Goal: Information Seeking & Learning: Find specific fact

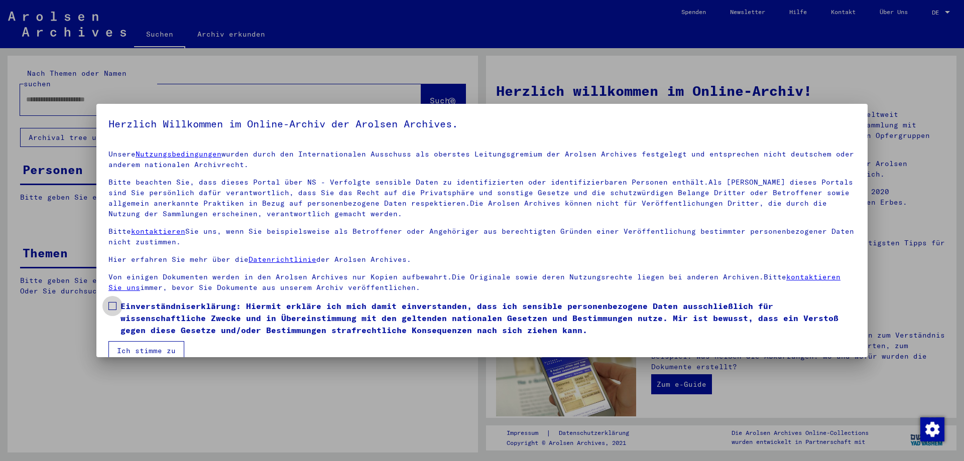
click at [114, 309] on span at bounding box center [112, 306] width 8 height 8
drag, startPoint x: 131, startPoint y: 347, endPoint x: 137, endPoint y: 230, distance: 116.6
click at [131, 341] on button "Ich stimme zu" at bounding box center [146, 350] width 76 height 19
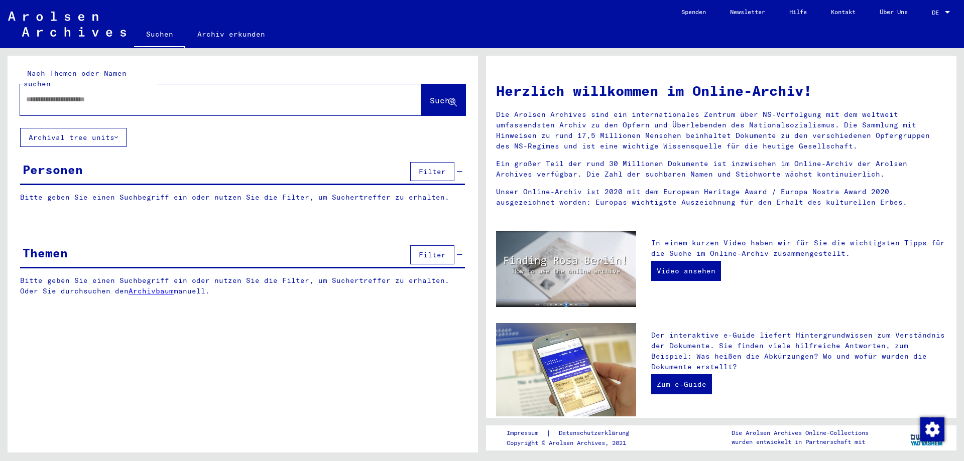
click at [131, 94] on input "text" at bounding box center [208, 99] width 365 height 11
type input "******"
click at [436, 84] on button "Suche" at bounding box center [443, 99] width 44 height 31
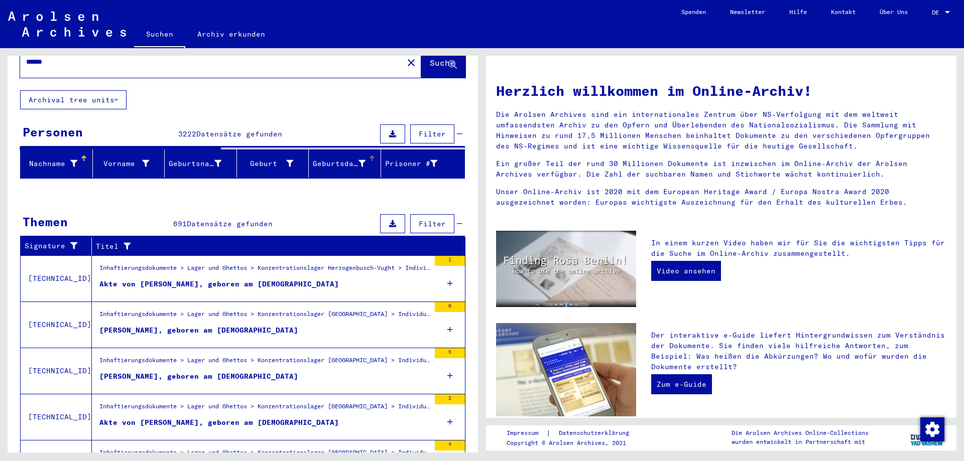
scroll to position [54, 0]
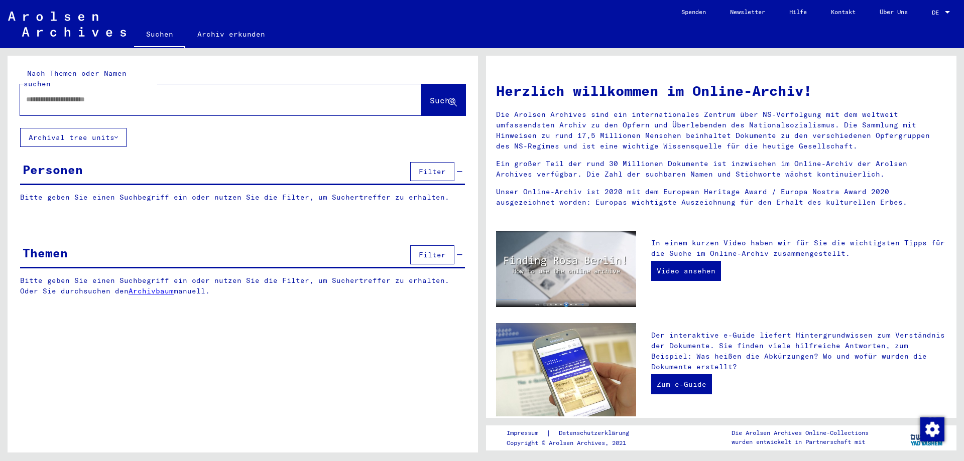
click at [133, 94] on input "text" at bounding box center [208, 99] width 365 height 11
click at [438, 97] on button "Suche" at bounding box center [443, 99] width 44 height 31
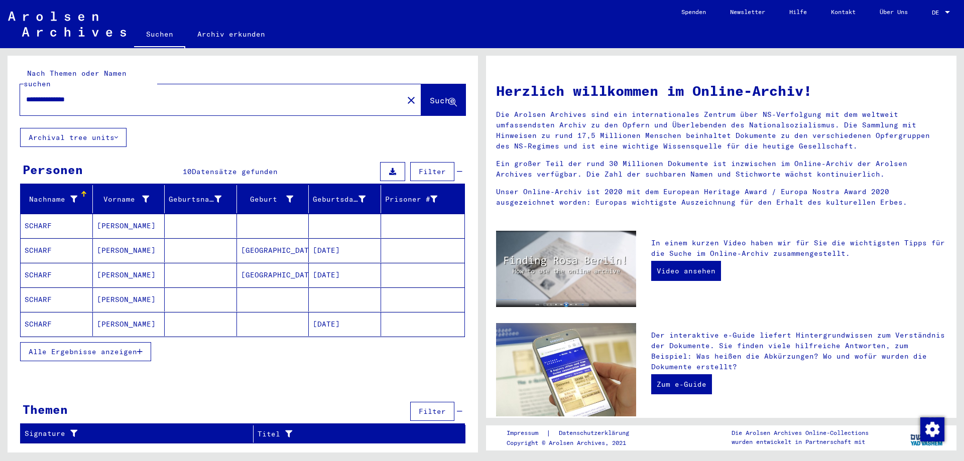
click at [459, 408] on icon at bounding box center [460, 411] width 6 height 7
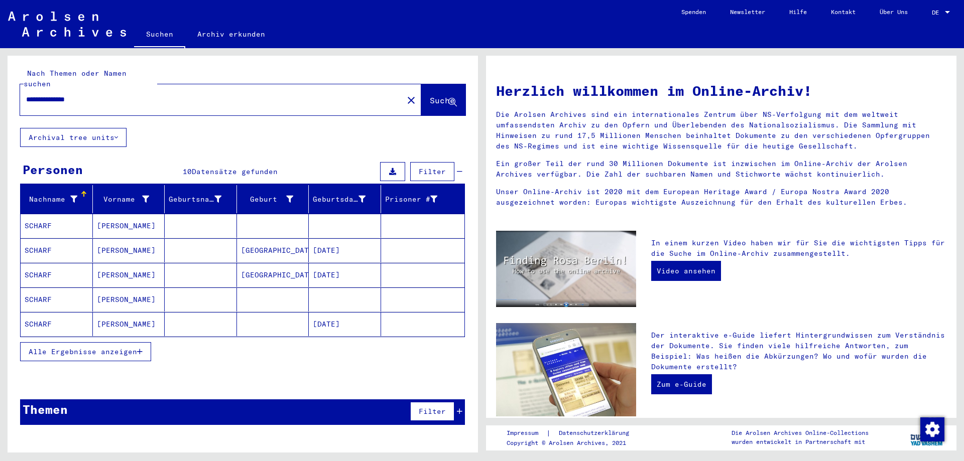
click at [464, 400] on div "Themen Filter" at bounding box center [242, 413] width 445 height 26
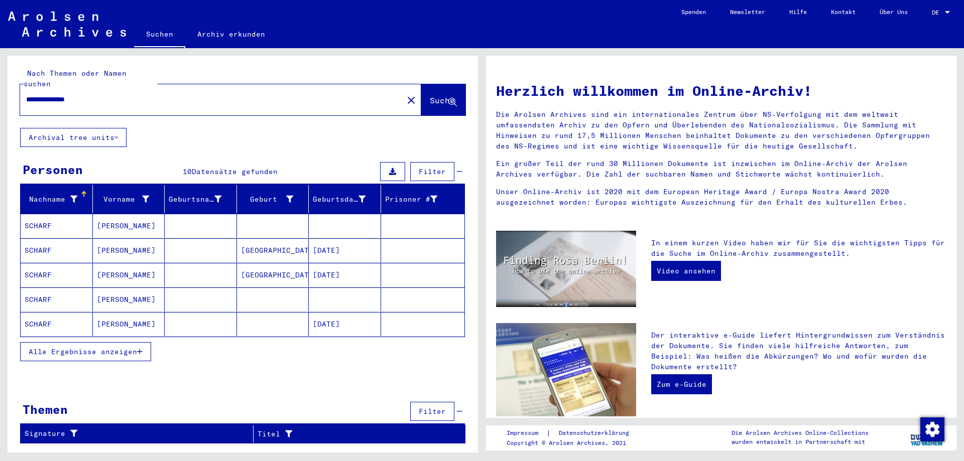
click at [109, 94] on input "**********" at bounding box center [208, 99] width 365 height 11
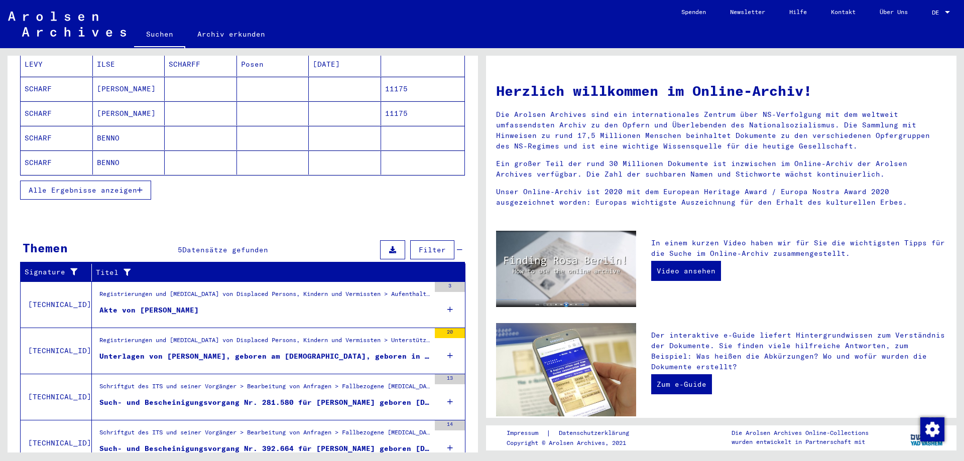
scroll to position [163, 0]
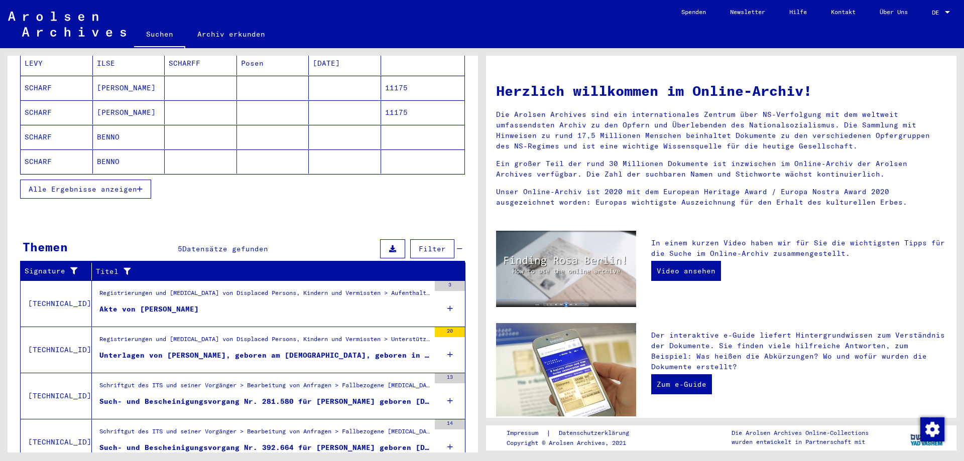
click at [306, 350] on div "Unterlagen von [PERSON_NAME], geboren am [DEMOGRAPHIC_DATA], geboren in [GEOGRA…" at bounding box center [264, 355] width 330 height 11
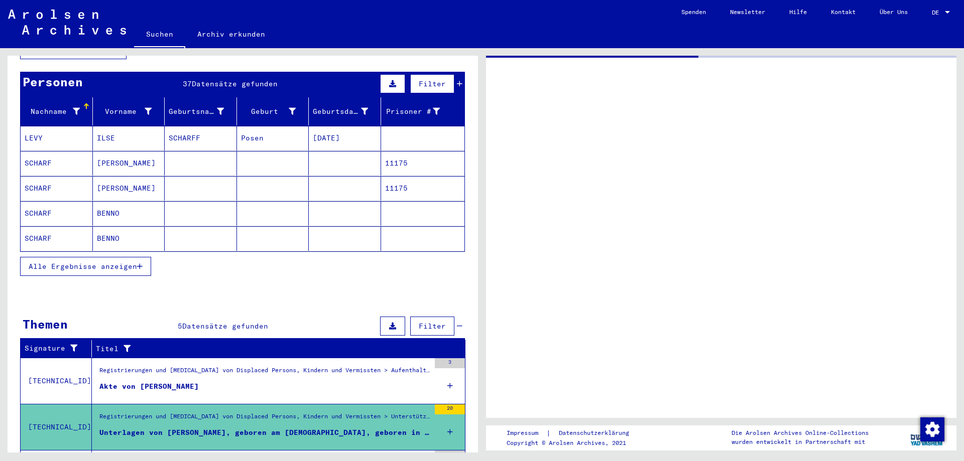
scroll to position [88, 0]
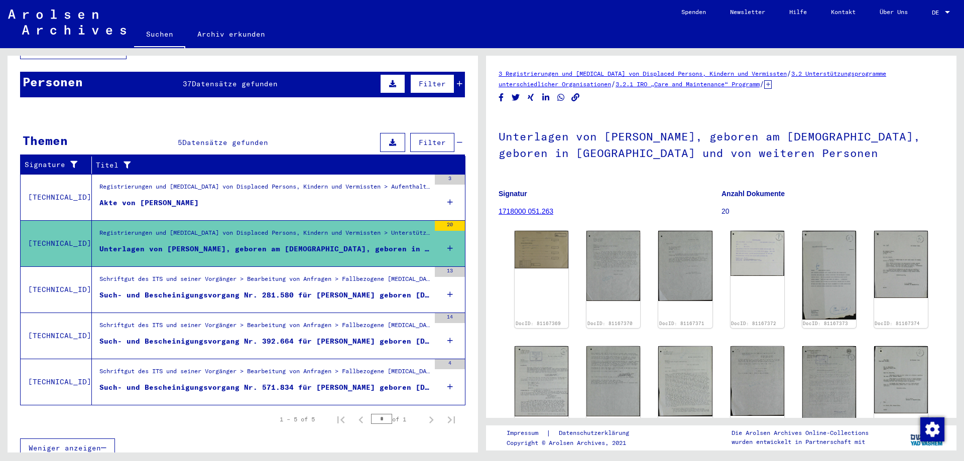
click at [313, 290] on div "Such- und Bescheinigungsvorgang Nr. 281.580 für [PERSON_NAME] geboren [DEMOGRAP…" at bounding box center [264, 295] width 330 height 11
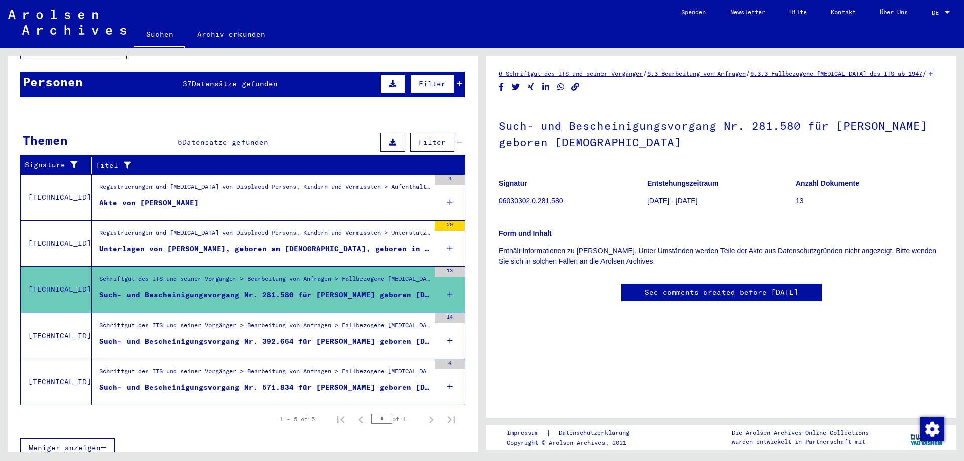
click at [392, 322] on div "Schriftgut des ITS und seiner Vorgänger > Bearbeitung von Anfragen > Fallbezoge…" at bounding box center [264, 328] width 330 height 14
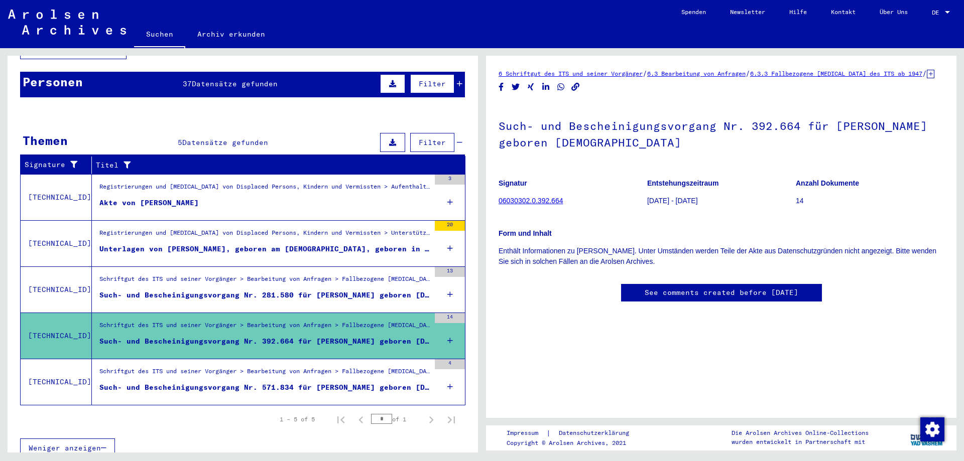
click at [387, 359] on div "Schriftgut des ITS und seiner Vorgänger > Bearbeitung von Anfragen > Fallbezoge…" at bounding box center [261, 382] width 338 height 46
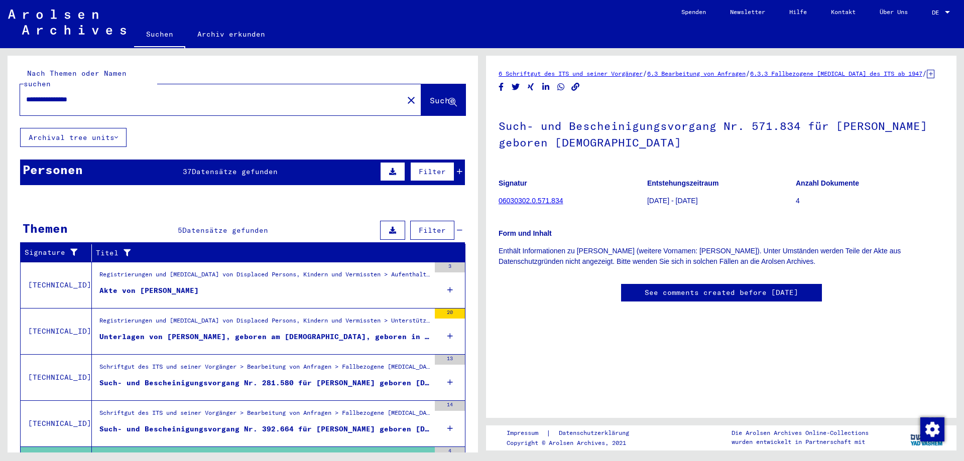
click at [460, 168] on icon at bounding box center [460, 171] width 6 height 7
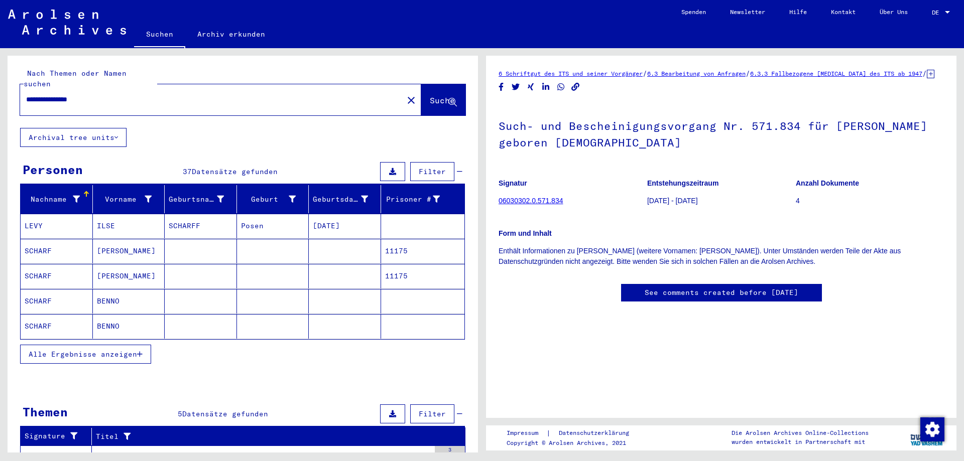
click at [37, 243] on mat-cell "SCHARF" at bounding box center [57, 251] width 72 height 25
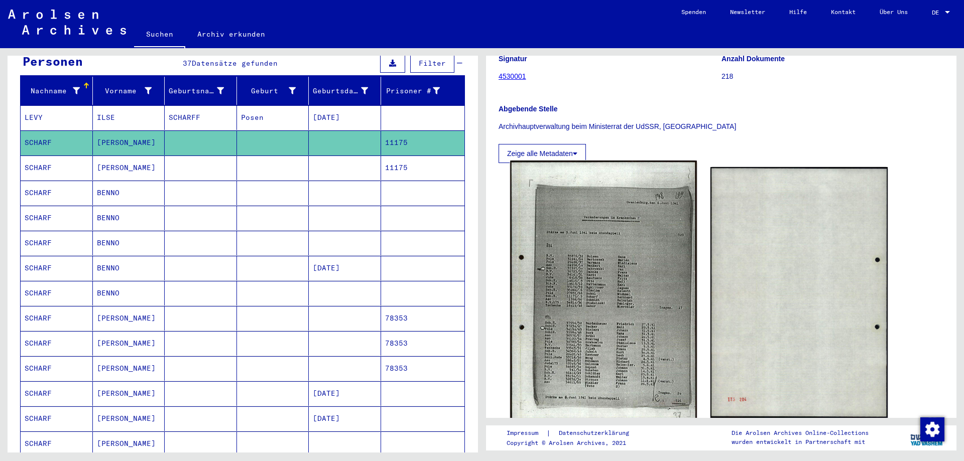
scroll to position [108, 0]
click at [568, 279] on img at bounding box center [603, 291] width 186 height 262
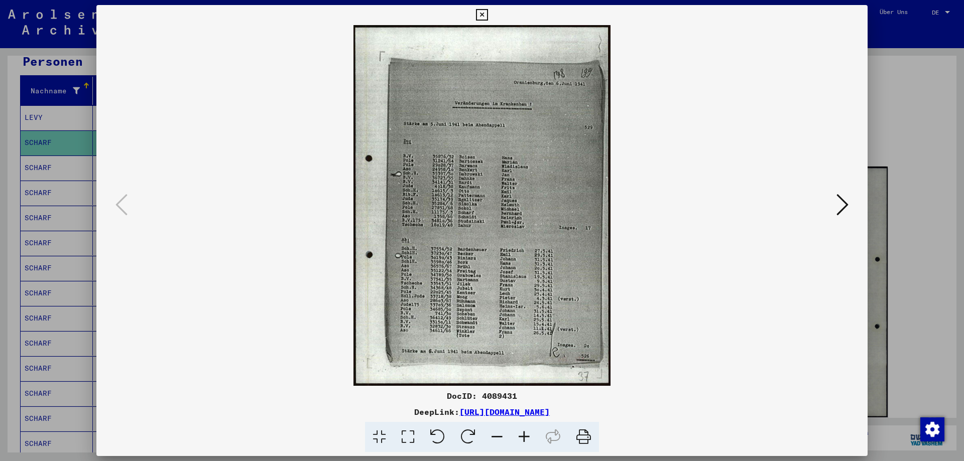
click at [487, 17] on icon at bounding box center [482, 15] width 12 height 12
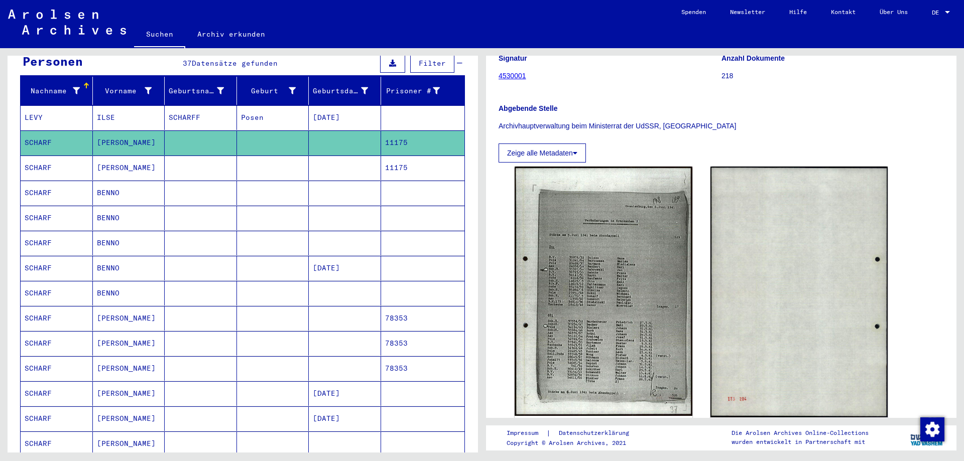
click at [73, 157] on mat-cell "SCHARF" at bounding box center [57, 168] width 72 height 25
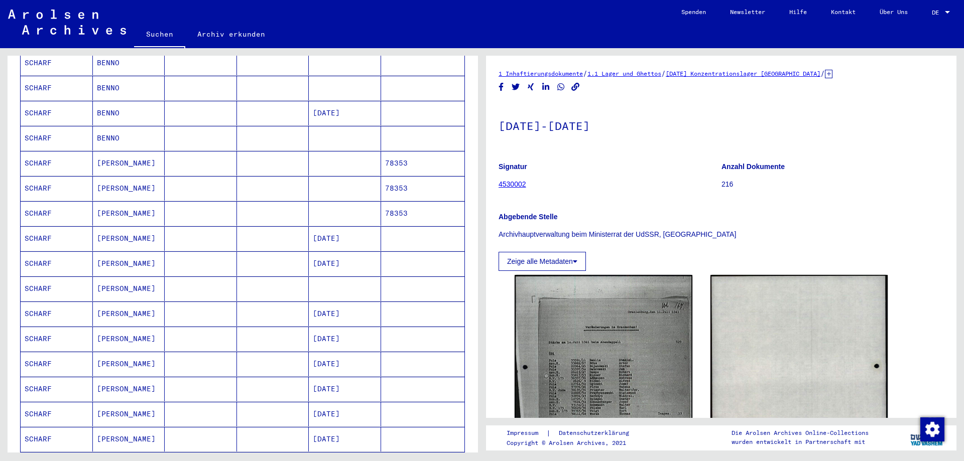
scroll to position [271, 0]
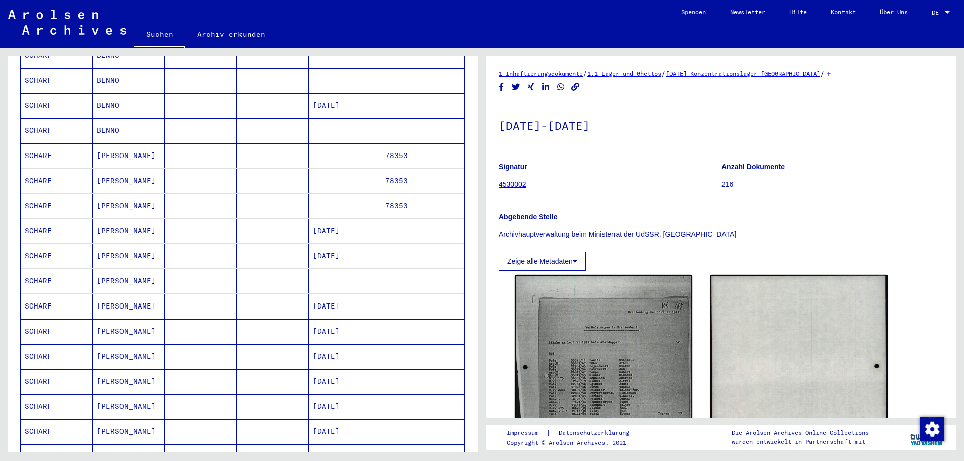
click at [37, 228] on mat-cell "SCHARF" at bounding box center [57, 231] width 72 height 25
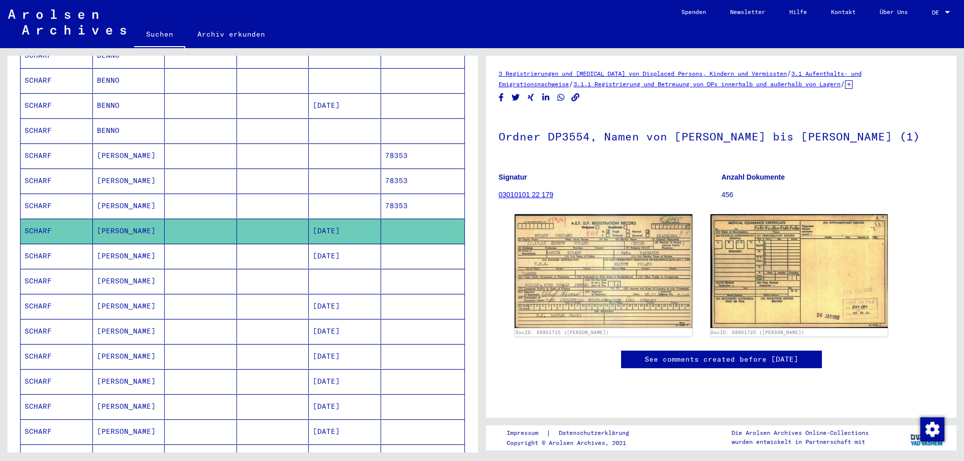
click at [47, 248] on mat-cell "SCHARF" at bounding box center [57, 256] width 72 height 25
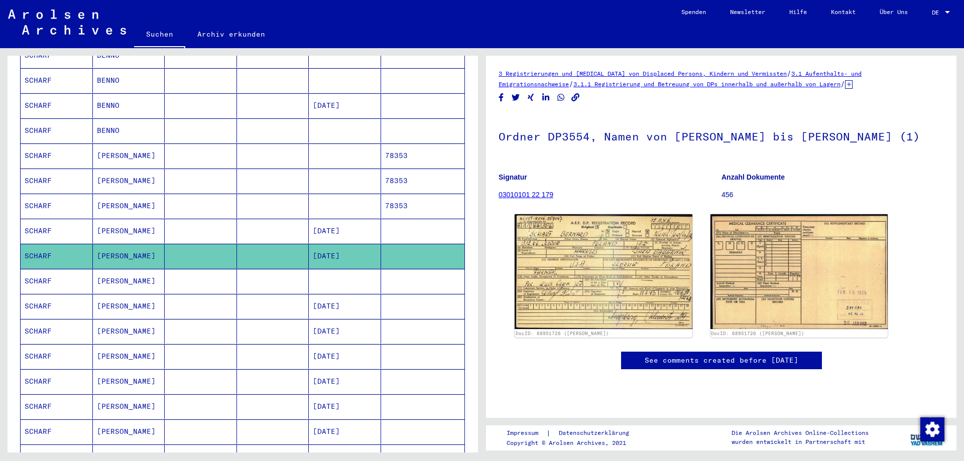
click at [67, 269] on mat-cell "SCHARF" at bounding box center [57, 281] width 72 height 25
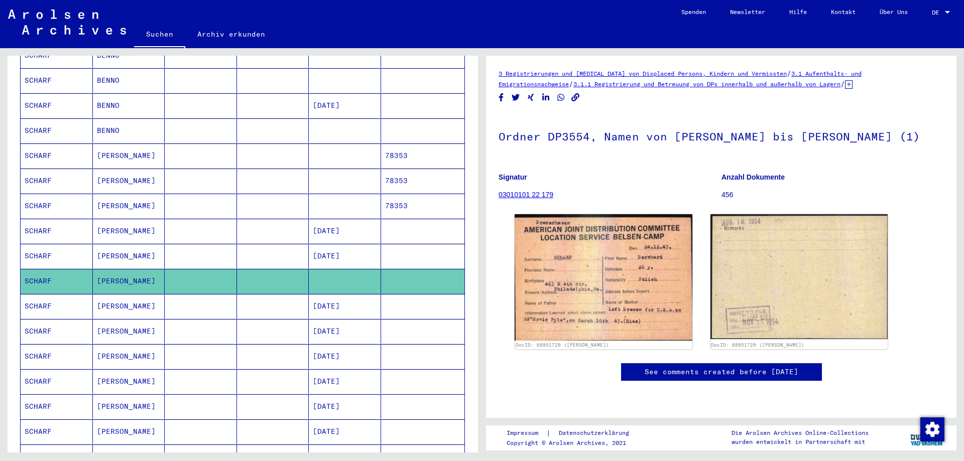
click at [56, 294] on mat-cell "SCHARF" at bounding box center [57, 306] width 72 height 25
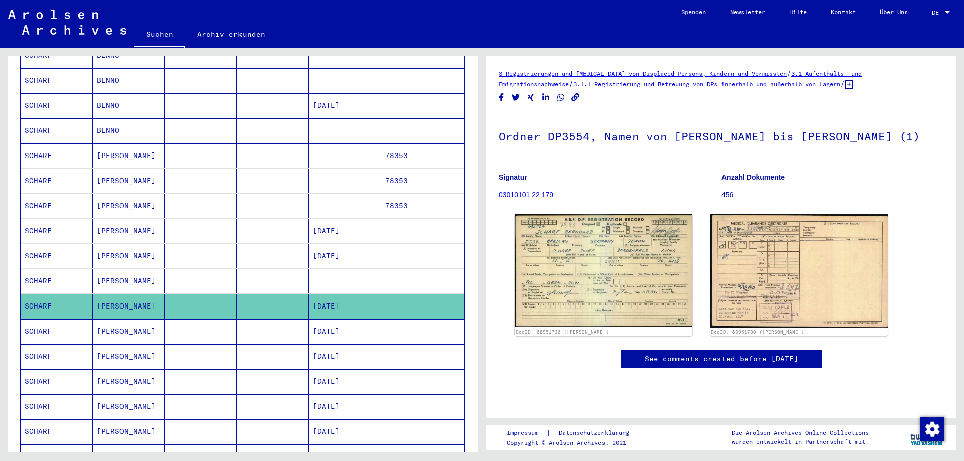
click at [50, 322] on mat-cell "SCHARF" at bounding box center [57, 331] width 72 height 25
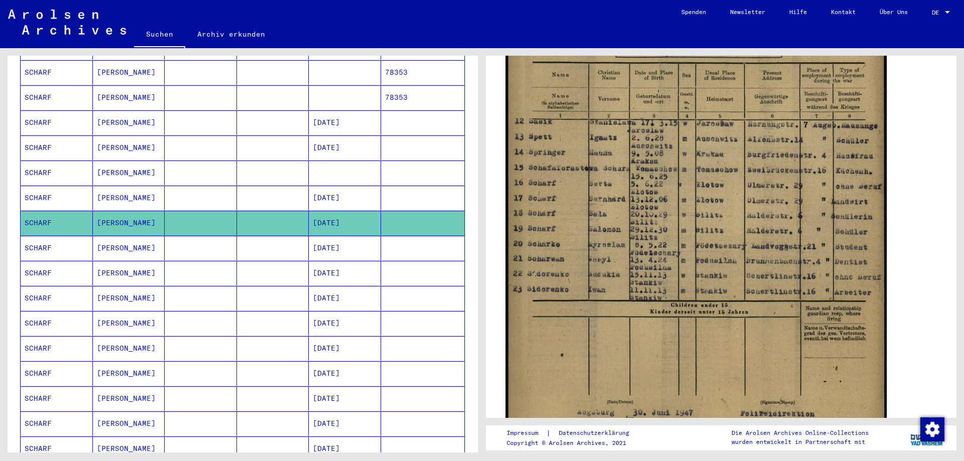
scroll to position [325, 0]
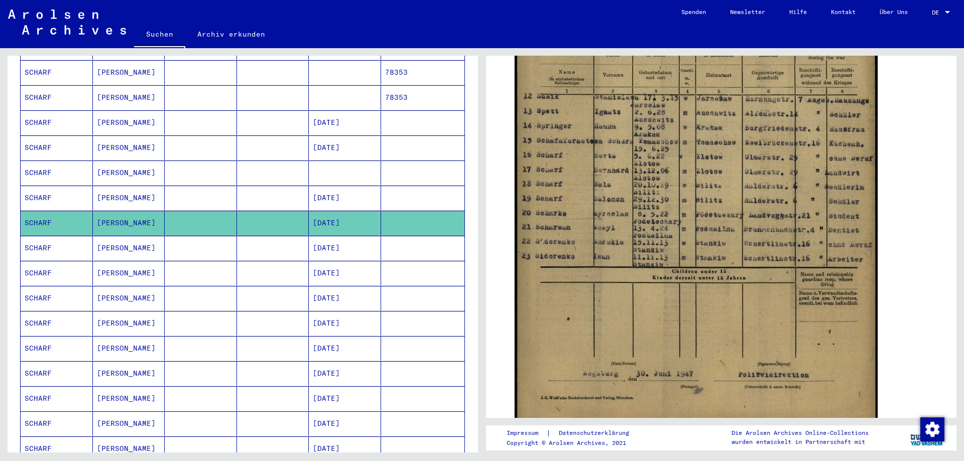
click at [67, 236] on mat-cell "SCHARF" at bounding box center [57, 248] width 72 height 25
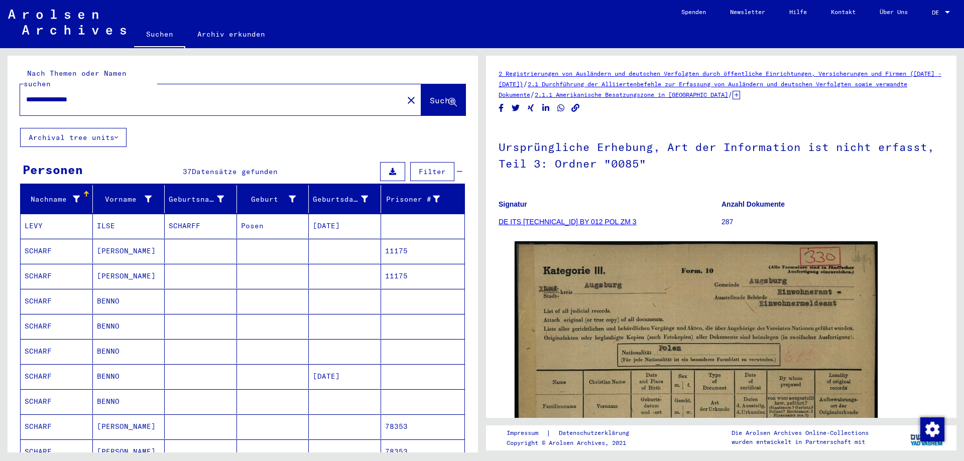
drag, startPoint x: 181, startPoint y: 94, endPoint x: 0, endPoint y: 86, distance: 180.9
click at [26, 94] on input "**********" at bounding box center [211, 99] width 371 height 11
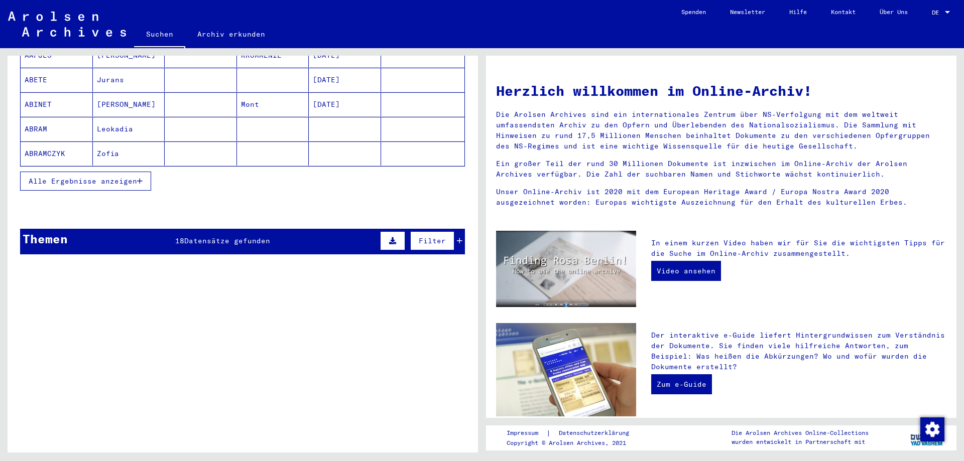
scroll to position [217, 0]
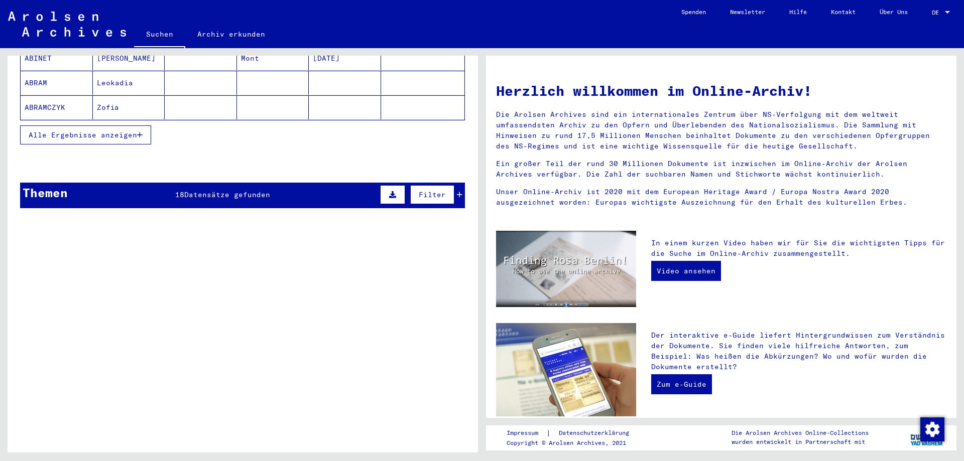
click at [460, 191] on icon at bounding box center [460, 194] width 6 height 7
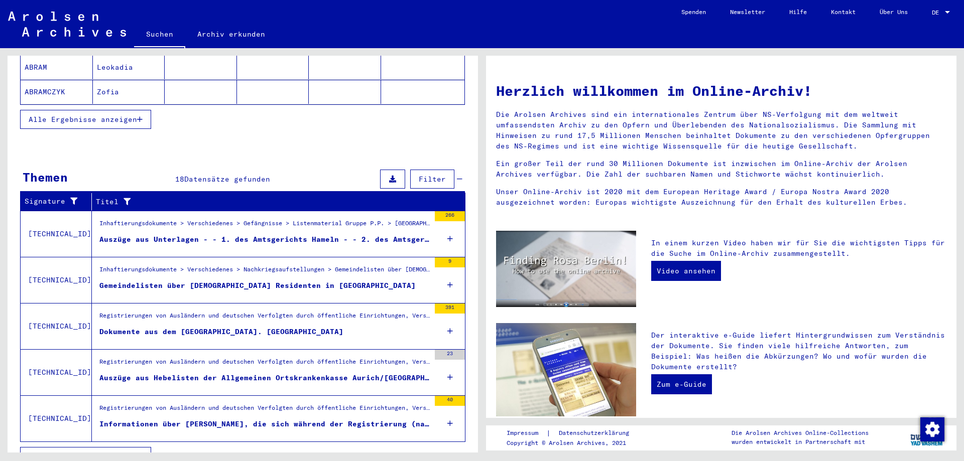
scroll to position [241, 0]
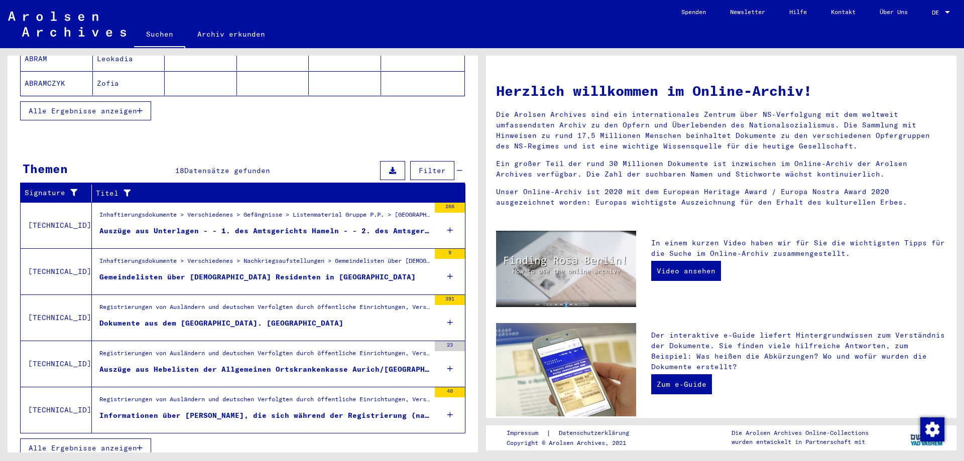
click at [114, 444] on span "Alle Ergebnisse anzeigen" at bounding box center [83, 448] width 108 height 9
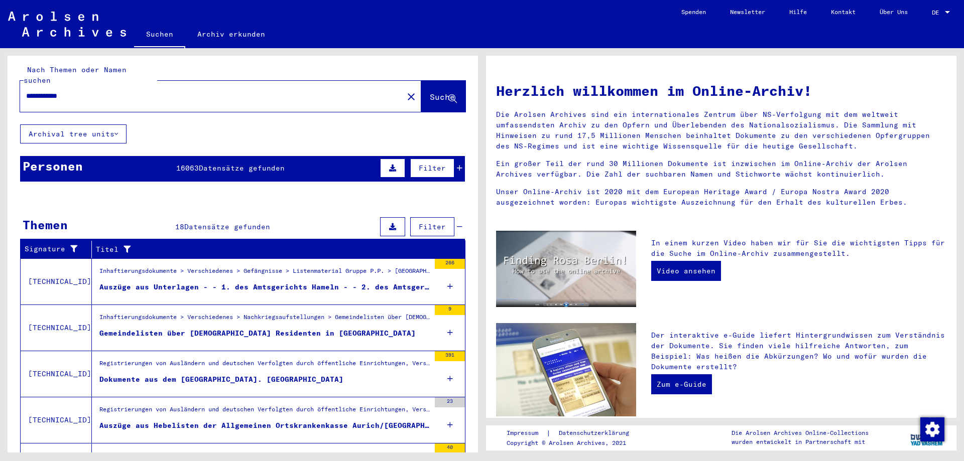
scroll to position [0, 0]
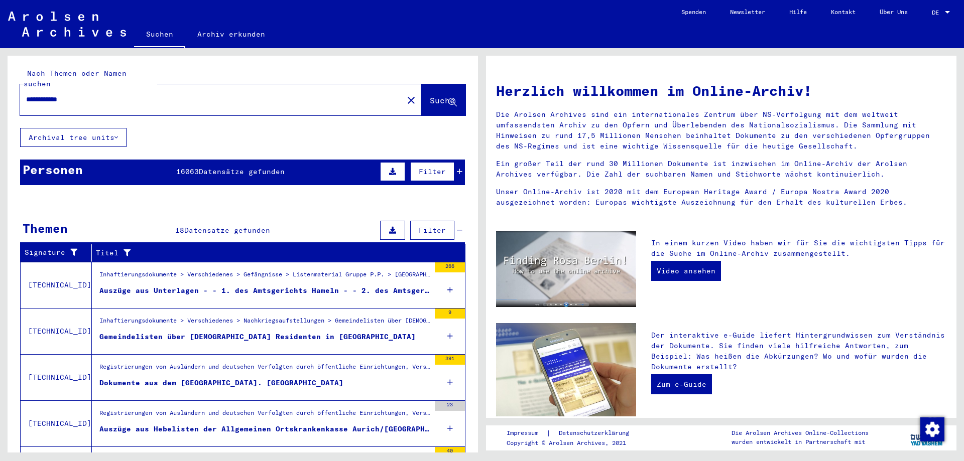
drag, startPoint x: 162, startPoint y: 89, endPoint x: 0, endPoint y: 69, distance: 163.4
click at [26, 94] on input "**********" at bounding box center [208, 99] width 365 height 11
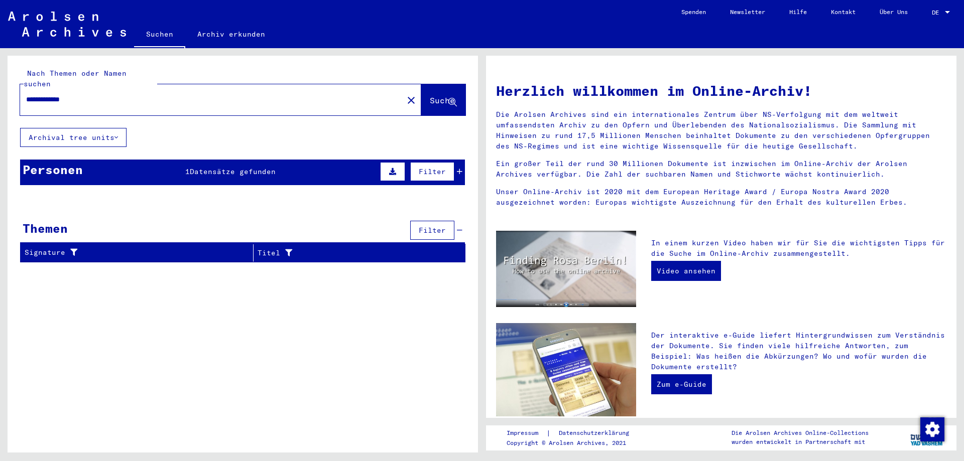
click at [459, 168] on icon at bounding box center [460, 171] width 6 height 7
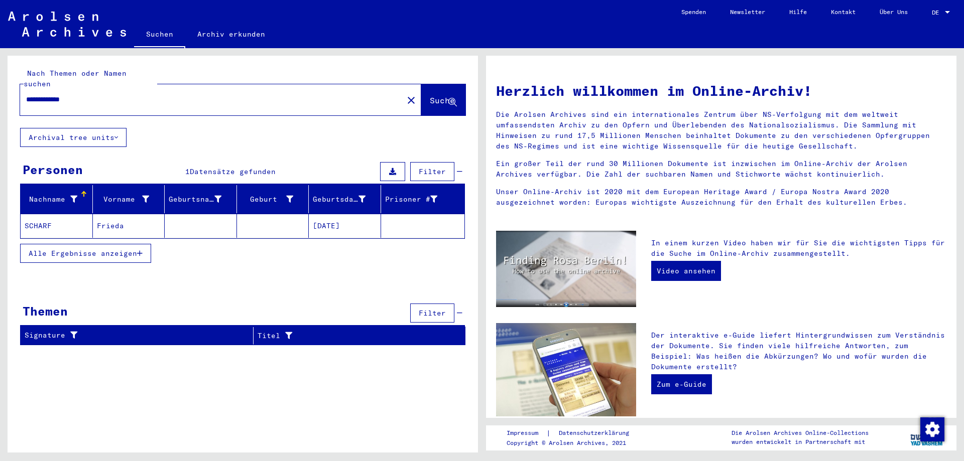
click at [129, 94] on input "**********" at bounding box center [208, 99] width 365 height 11
type input "**********"
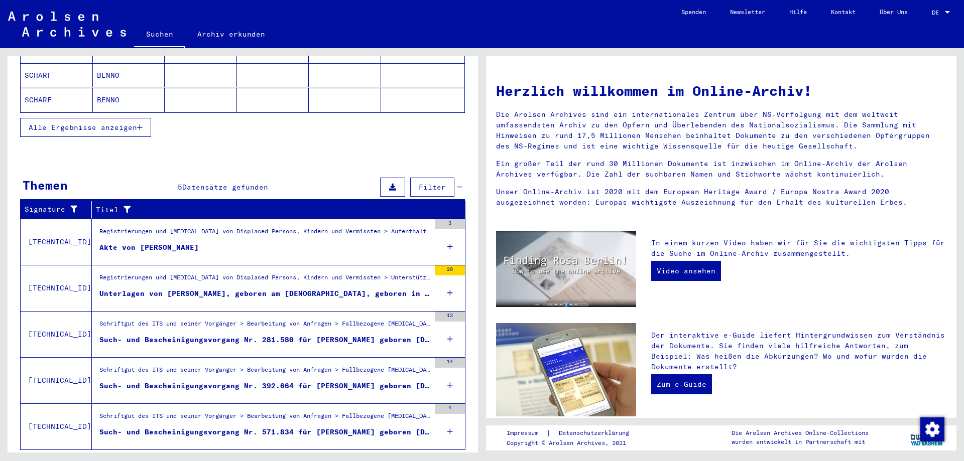
scroll to position [241, 0]
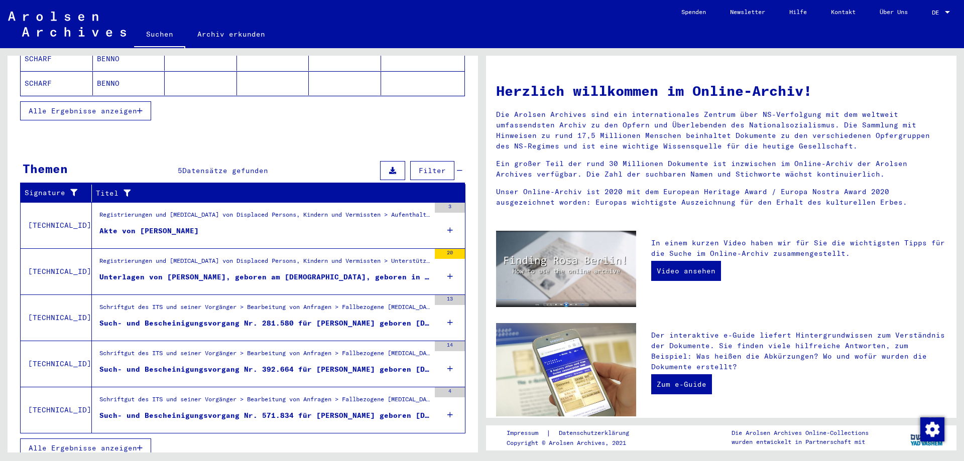
click at [226, 226] on figure "Akte von [PERSON_NAME]" at bounding box center [264, 233] width 330 height 15
